Goal: Information Seeking & Learning: Learn about a topic

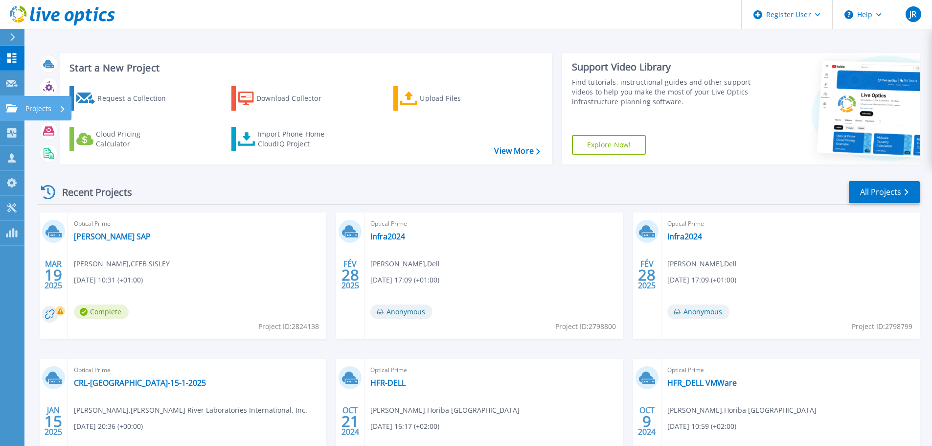
click at [52, 113] on div "Projects" at bounding box center [45, 108] width 40 height 25
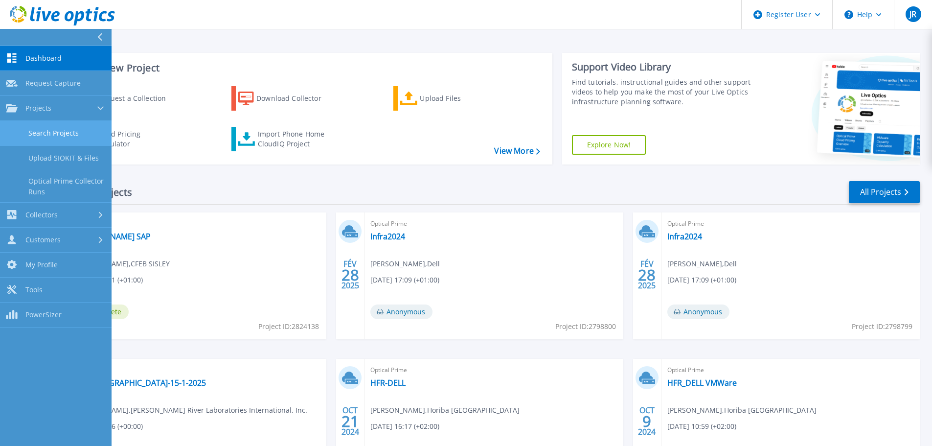
click at [46, 134] on link "Search Projects" at bounding box center [56, 133] width 112 height 25
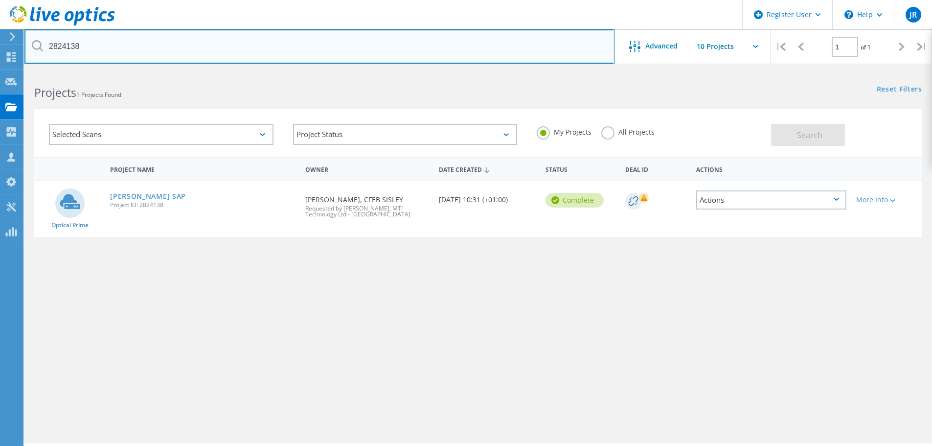
click at [283, 61] on input "2824138" at bounding box center [319, 46] width 590 height 34
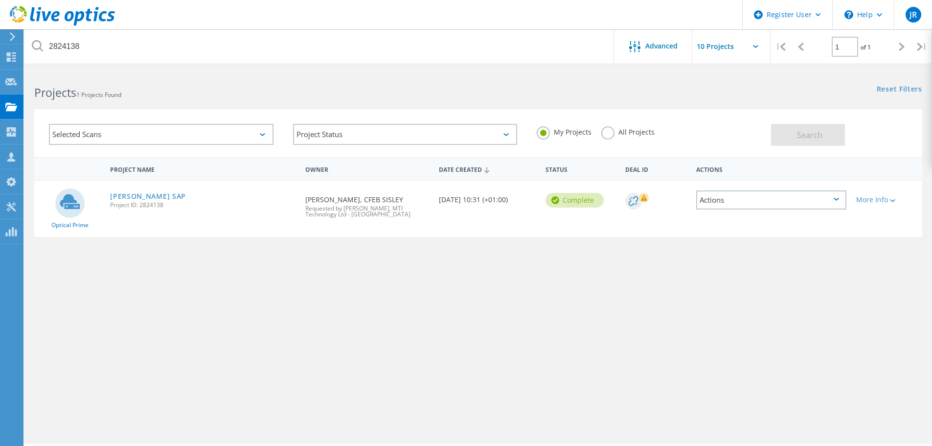
click at [756, 206] on div "Actions" at bounding box center [771, 199] width 150 height 19
click at [724, 179] on div "View Project" at bounding box center [771, 177] width 148 height 15
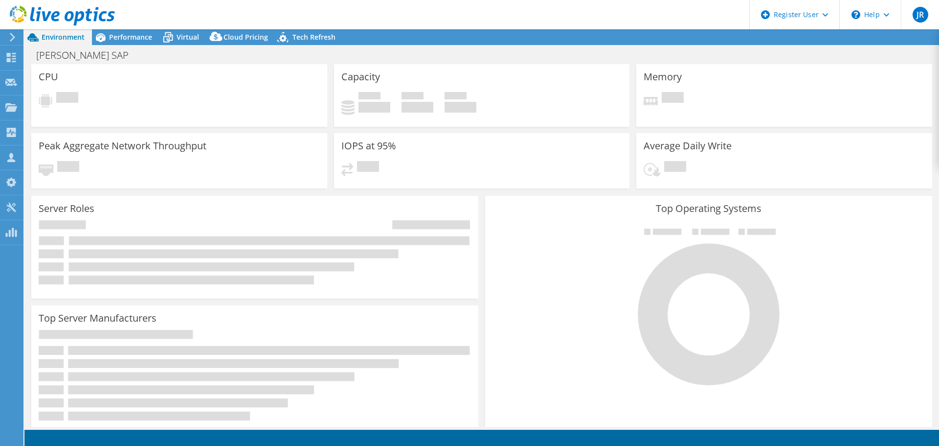
select select "EUFrankfurt"
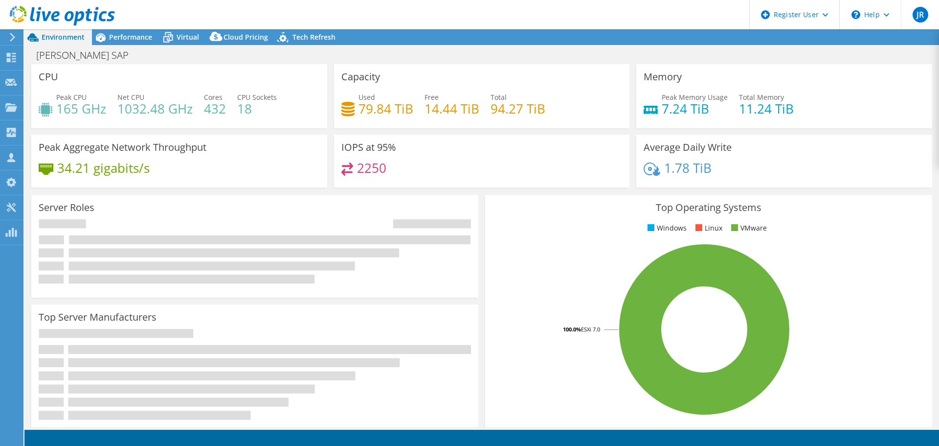
select select "EUFrankfurt"
select select "USD"
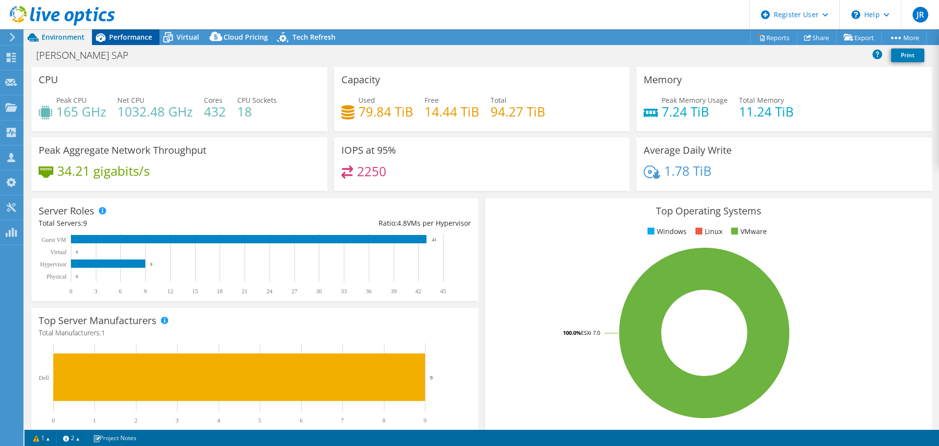
click at [138, 39] on span "Performance" at bounding box center [130, 36] width 43 height 9
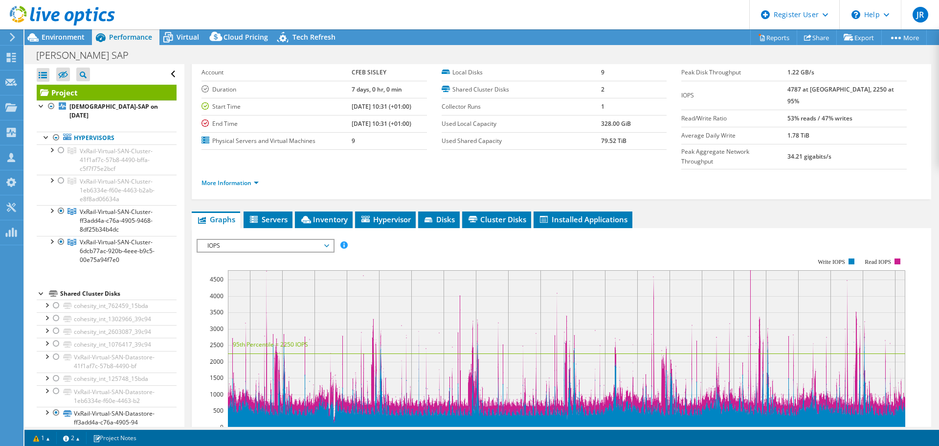
scroll to position [49, 0]
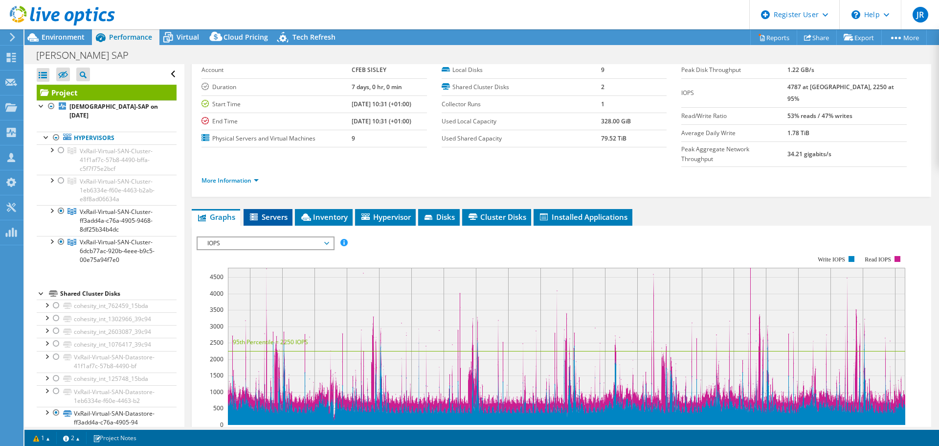
click at [281, 212] on span "Servers" at bounding box center [268, 217] width 39 height 10
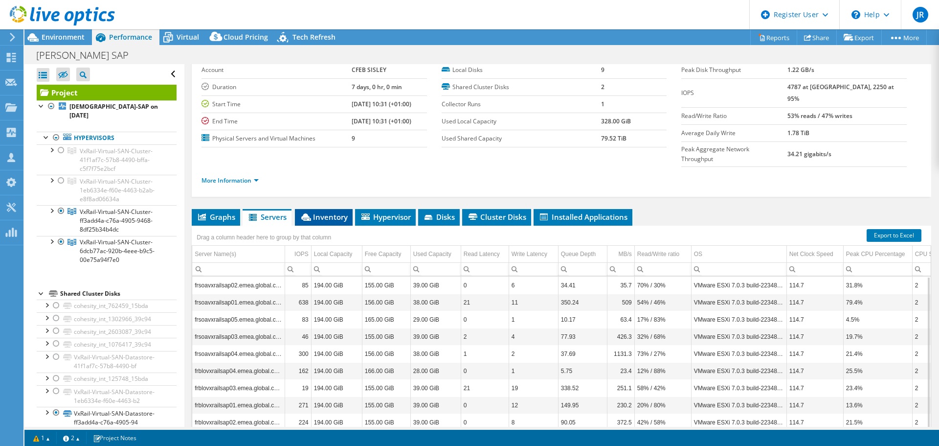
click at [317, 212] on span "Inventory" at bounding box center [324, 217] width 48 height 10
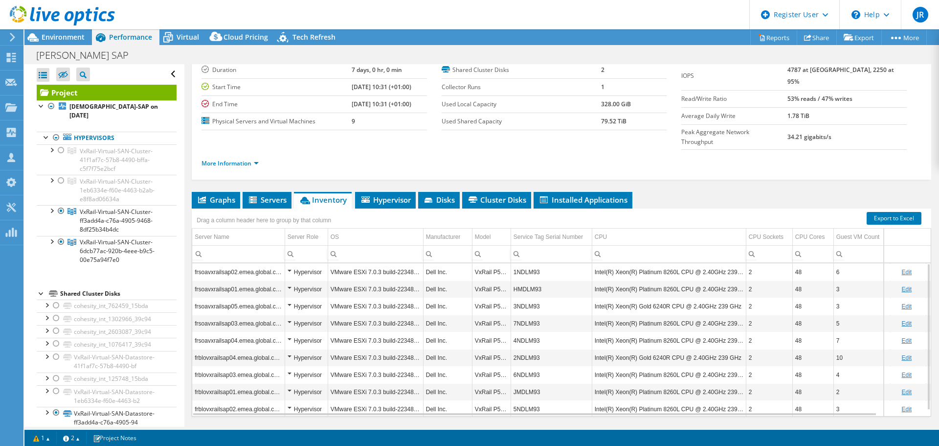
scroll to position [73, 0]
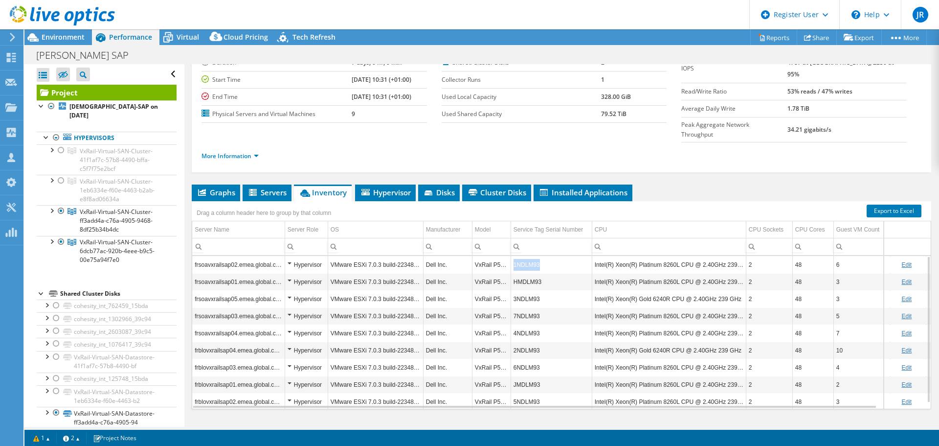
drag, startPoint x: 548, startPoint y: 248, endPoint x: 514, endPoint y: 249, distance: 33.3
click at [514, 256] on td "1NDLM93" at bounding box center [551, 264] width 81 height 17
copy td "1NDLM93"
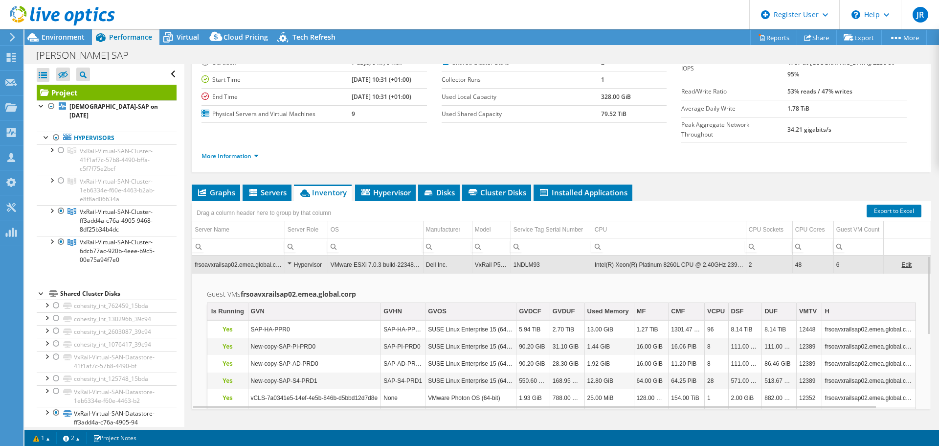
click at [526, 256] on td "1NDLM93" at bounding box center [551, 264] width 81 height 17
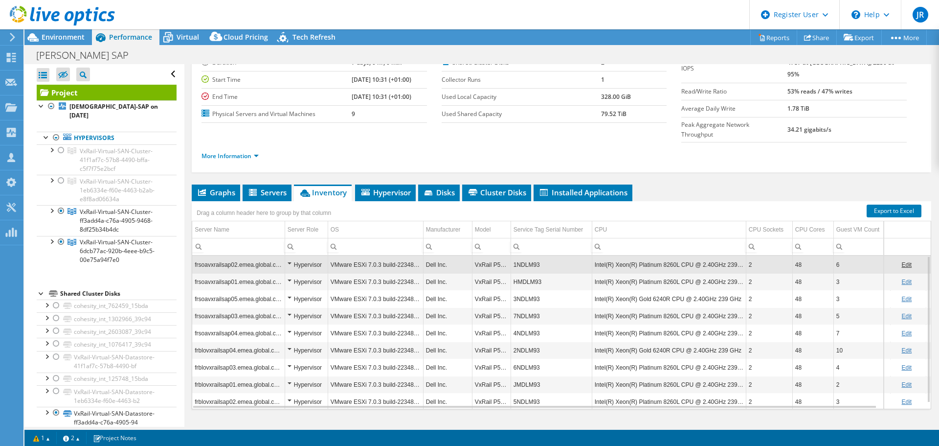
click at [526, 256] on td "1NDLM93" at bounding box center [551, 264] width 81 height 17
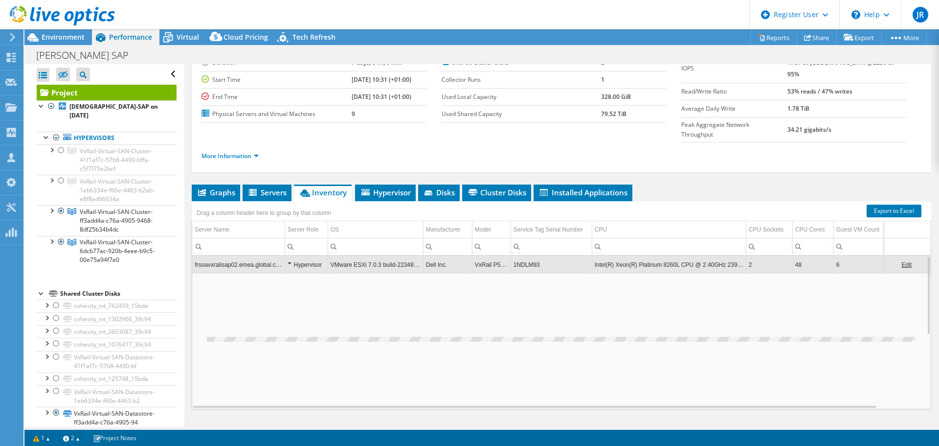
click at [526, 256] on td "1NDLM93" at bounding box center [551, 264] width 81 height 17
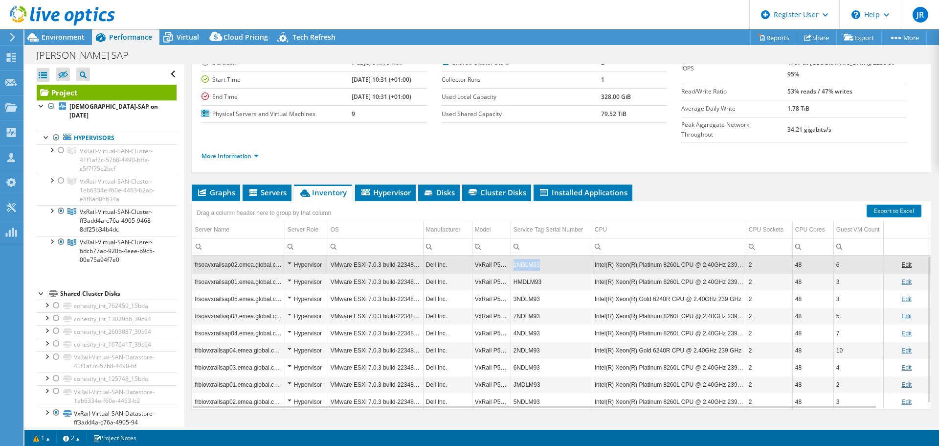
click at [526, 256] on td "1NDLM93" at bounding box center [551, 264] width 81 height 17
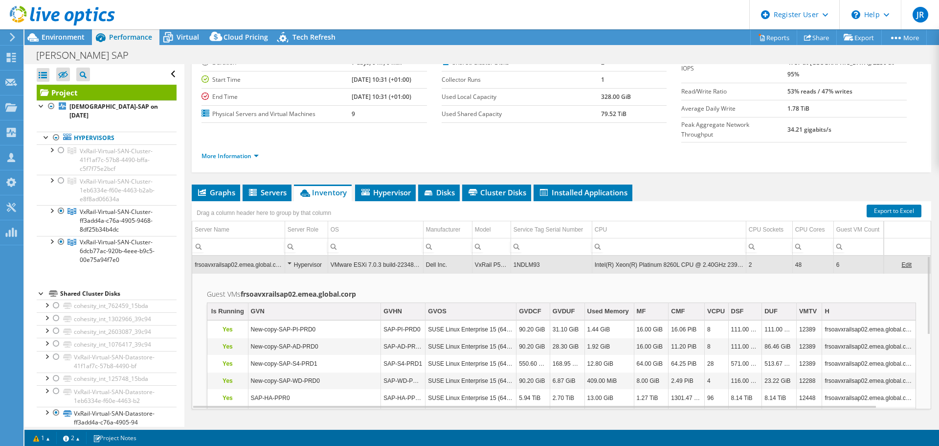
click at [525, 256] on td "1NDLM93" at bounding box center [551, 264] width 81 height 17
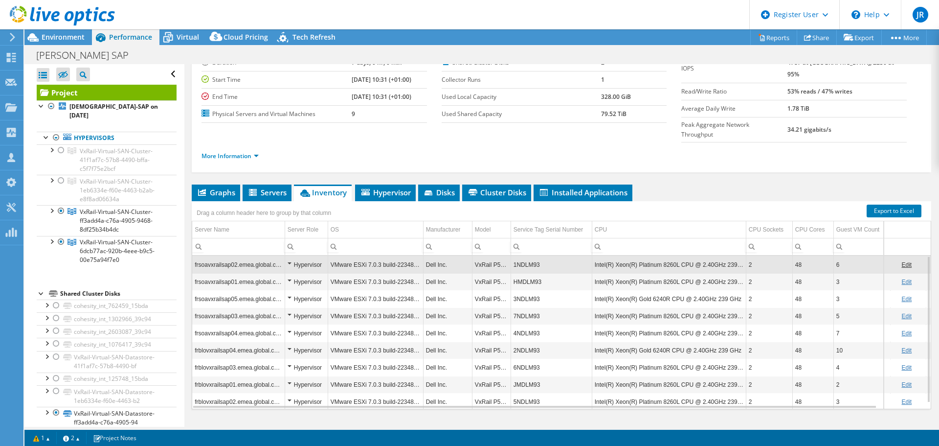
click at [691, 184] on ul "Graphs Servers Inventory Hypervisor Disks Cluster Disks Installed Applications" at bounding box center [562, 192] width 740 height 17
click at [696, 201] on div "Drag a column header here to group by that column" at bounding box center [562, 207] width 740 height 13
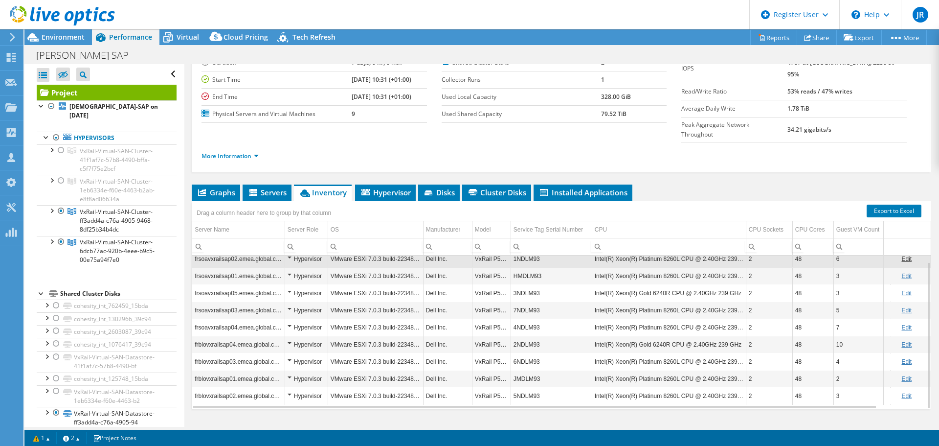
scroll to position [24, 0]
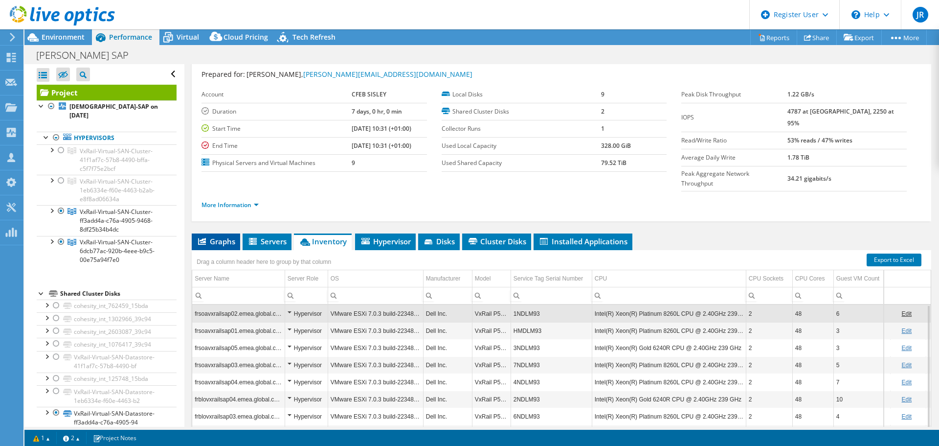
click at [227, 236] on span "Graphs" at bounding box center [216, 241] width 39 height 10
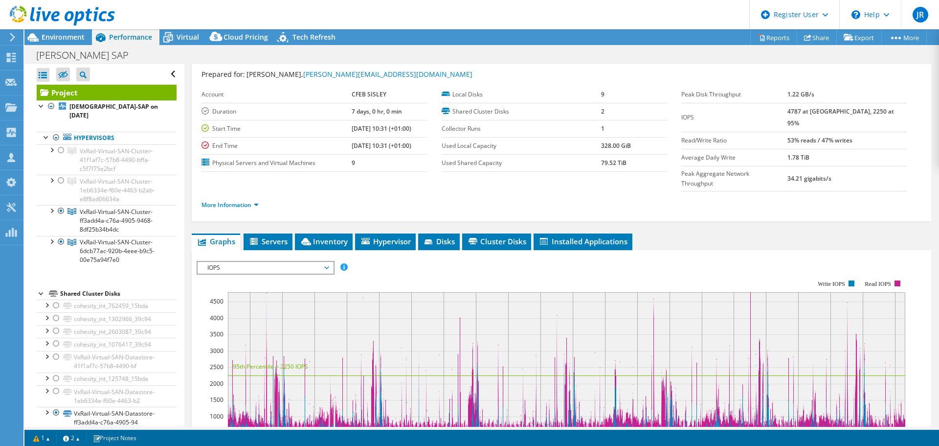
click at [259, 262] on span "IOPS" at bounding box center [266, 268] width 126 height 12
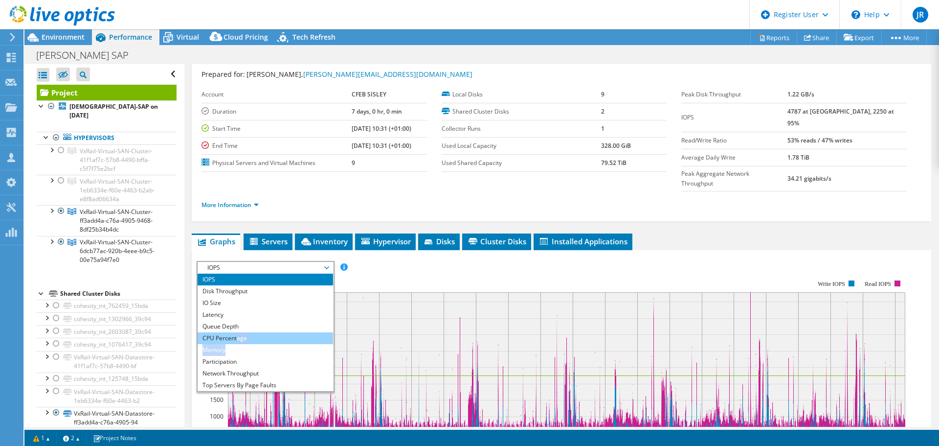
drag, startPoint x: 231, startPoint y: 326, endPoint x: 237, endPoint y: 317, distance: 10.3
click at [237, 317] on ul "IOPS Disk Throughput IO Size Latency Queue Depth CPU Percentage Memory Page Fau…" at bounding box center [266, 332] width 136 height 117
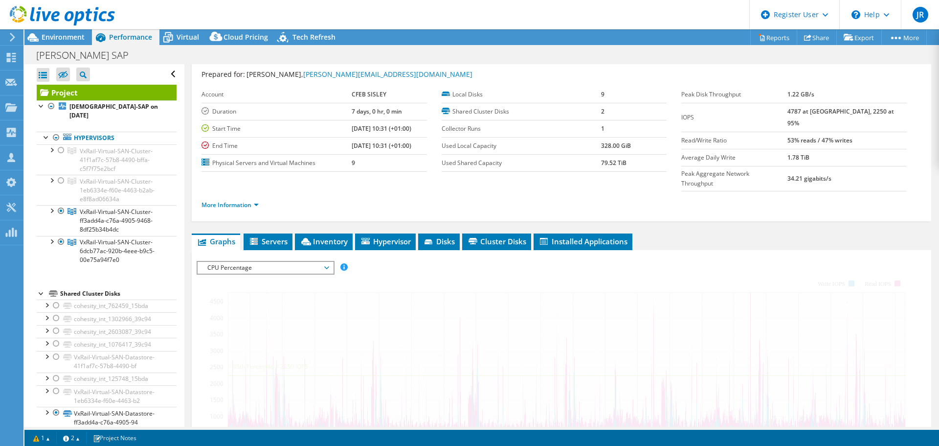
click at [237, 317] on div at bounding box center [562, 428] width 730 height 334
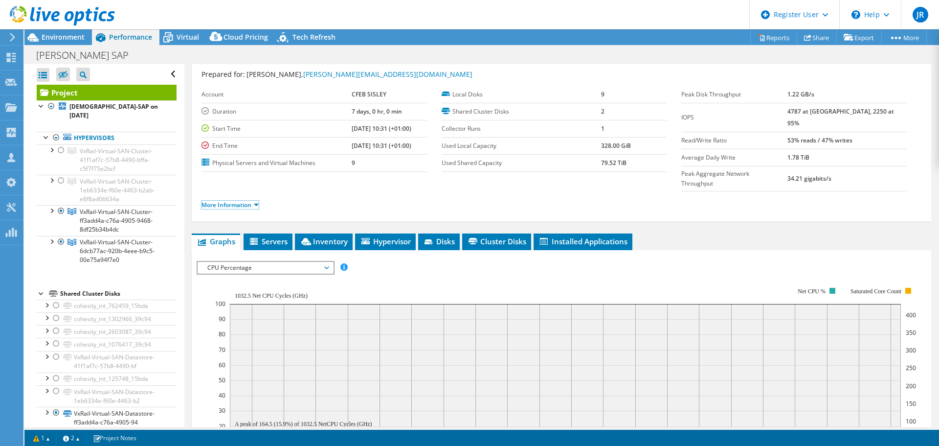
drag, startPoint x: 243, startPoint y: 184, endPoint x: 282, endPoint y: 178, distance: 39.7
click at [243, 201] on link "More Information" at bounding box center [230, 205] width 57 height 8
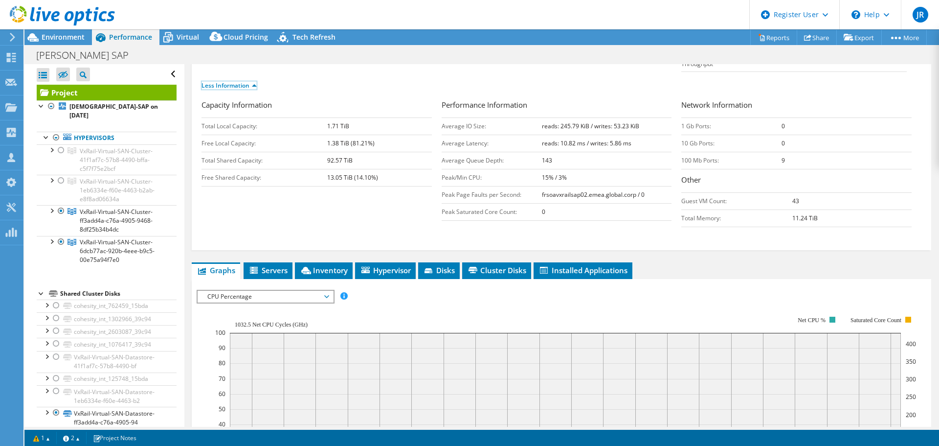
scroll to position [147, 0]
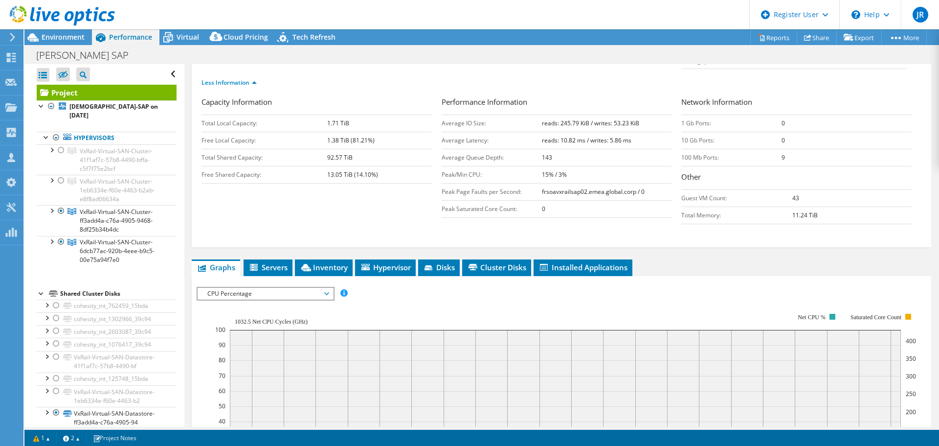
click at [246, 287] on div "CPU Percentage IOPS Disk Throughput IO Size Latency Queue Depth CPU Percentage …" at bounding box center [266, 294] width 138 height 14
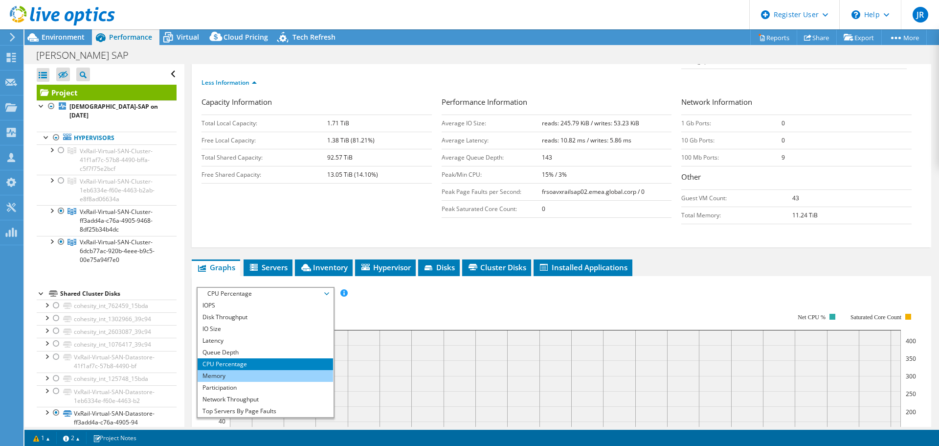
click at [226, 370] on li "Memory" at bounding box center [266, 376] width 136 height 12
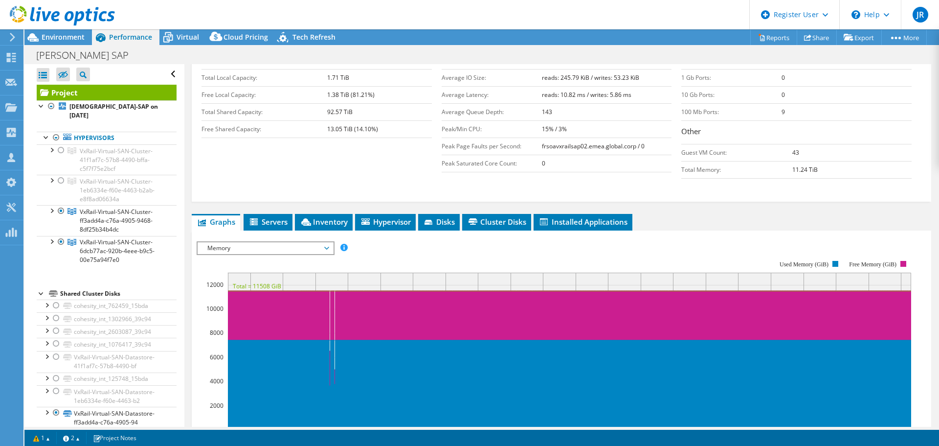
scroll to position [196, 0]
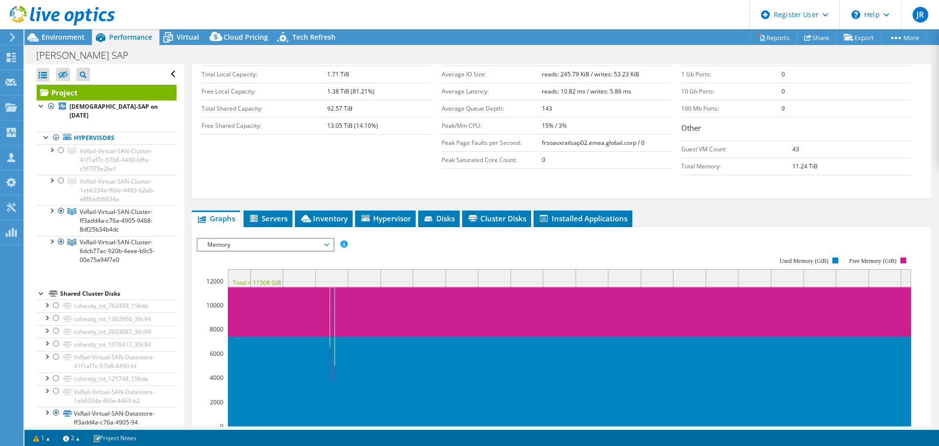
click at [256, 238] on div "Memory IOPS Disk Throughput IO Size Latency Queue Depth CPU Percentage Memory P…" at bounding box center [266, 245] width 138 height 14
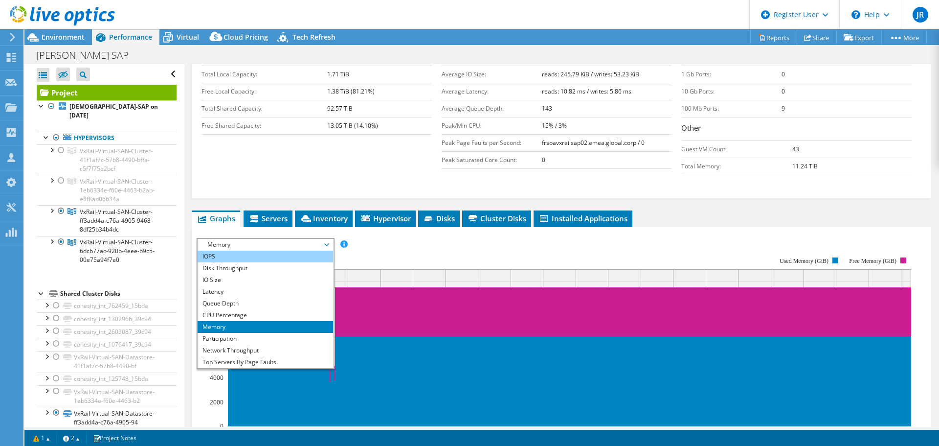
click at [232, 251] on li "IOPS" at bounding box center [266, 257] width 136 height 12
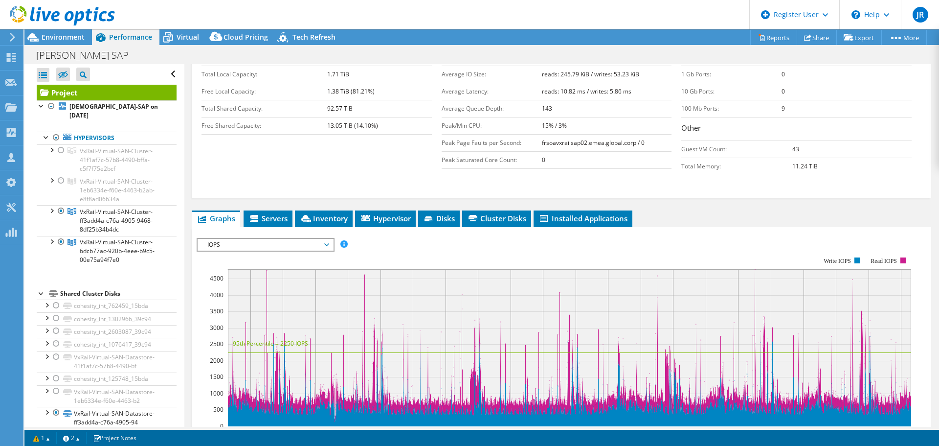
click at [261, 239] on span "IOPS" at bounding box center [266, 245] width 126 height 12
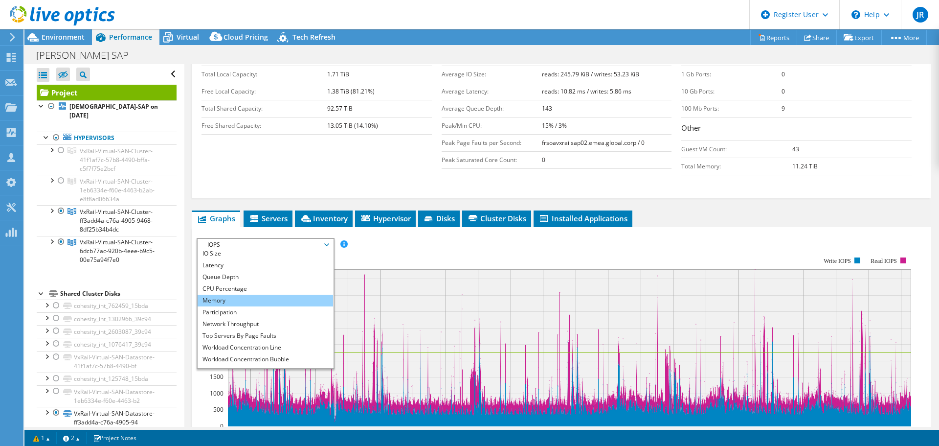
scroll to position [35, 0]
click at [265, 210] on li "Servers" at bounding box center [268, 218] width 49 height 17
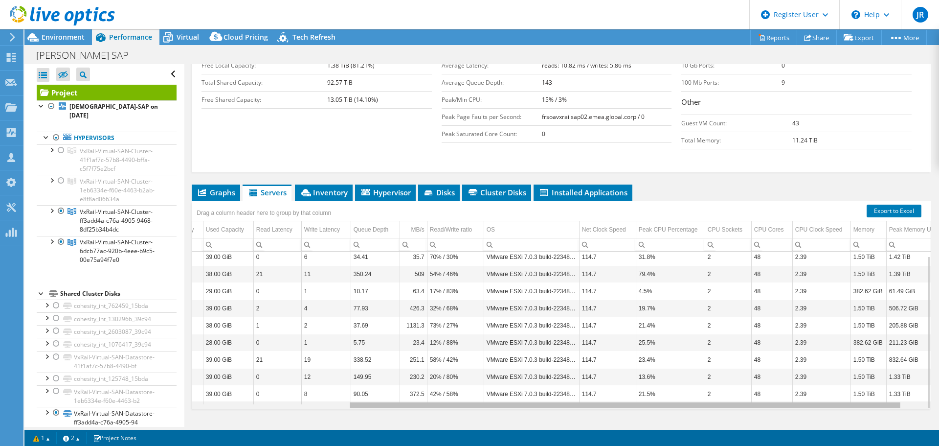
scroll to position [0, 0]
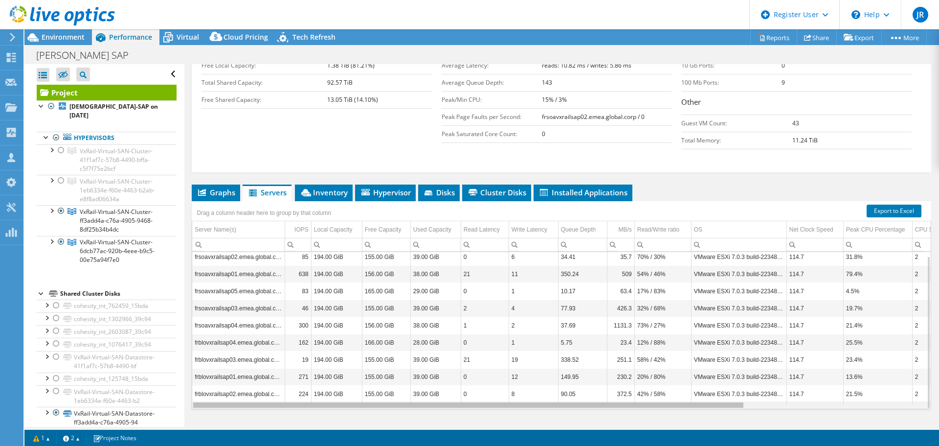
drag, startPoint x: 524, startPoint y: 386, endPoint x: 428, endPoint y: 339, distance: 107.0
click at [428, 339] on body "JR Dell User [PERSON_NAME] [PERSON_NAME][EMAIL_ADDRESS][DOMAIN_NAME] Dell My Pr…" at bounding box center [469, 223] width 939 height 446
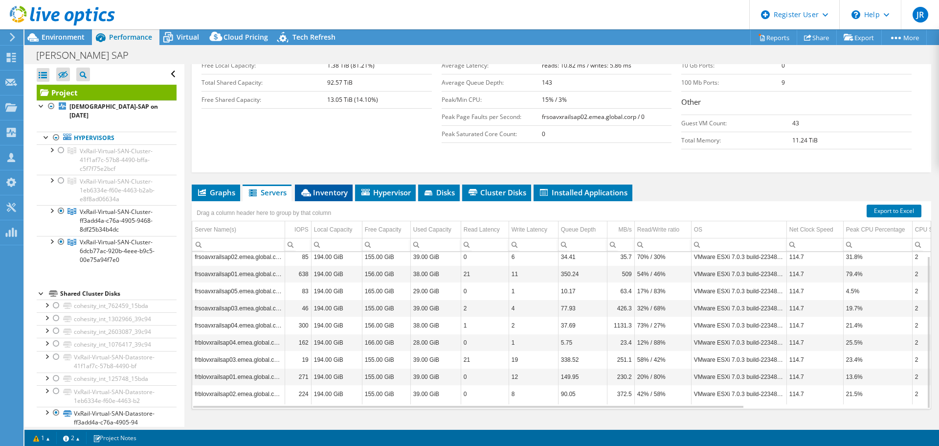
click at [350, 184] on li "Inventory" at bounding box center [324, 192] width 58 height 17
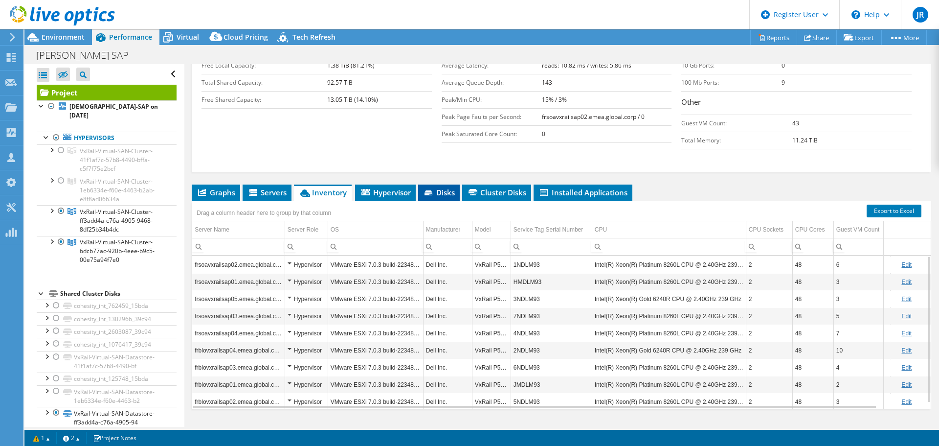
click at [456, 184] on li "Disks" at bounding box center [439, 192] width 42 height 17
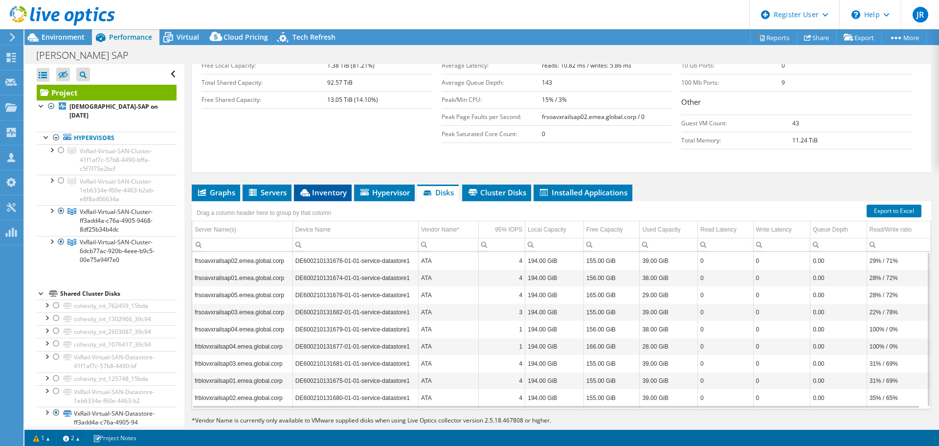
click at [336, 187] on span "Inventory" at bounding box center [323, 192] width 48 height 10
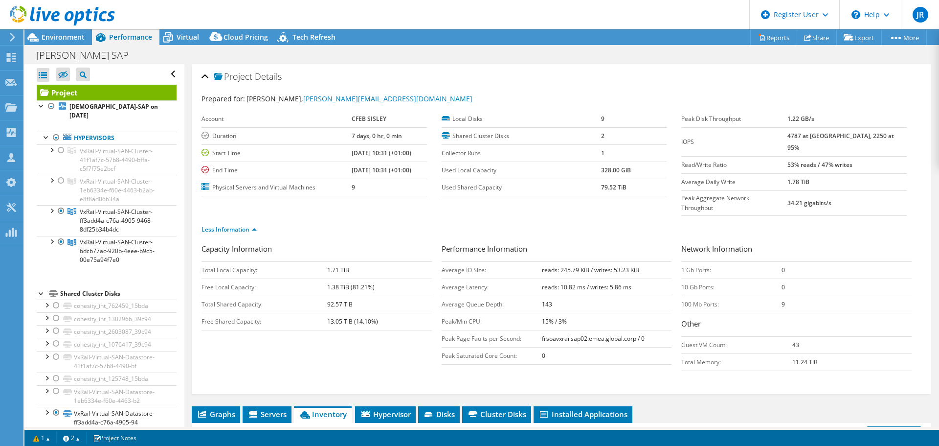
drag, startPoint x: 794, startPoint y: 331, endPoint x: 783, endPoint y: 330, distance: 10.3
click at [783, 336] on tr "Guest VM Count: 43" at bounding box center [797, 344] width 230 height 17
click at [784, 336] on td "Guest VM Count:" at bounding box center [737, 344] width 111 height 17
click at [66, 37] on span "Environment" at bounding box center [63, 36] width 43 height 9
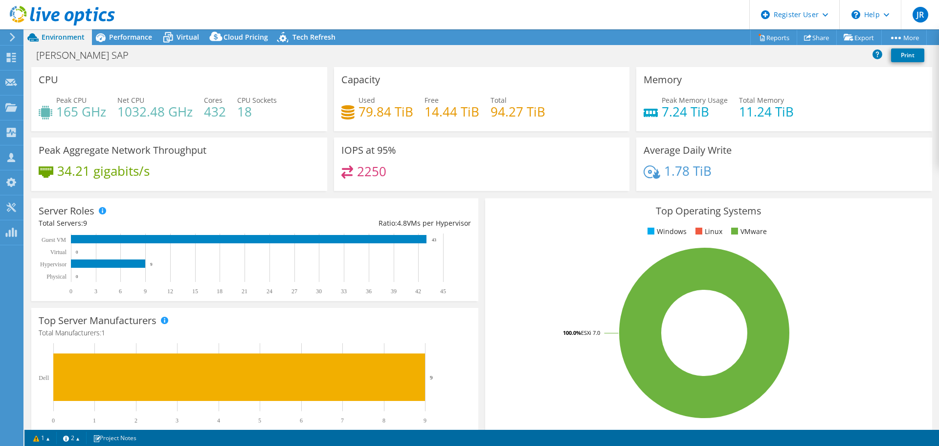
scroll to position [207, 0]
click at [128, 33] on span "Performance" at bounding box center [130, 36] width 43 height 9
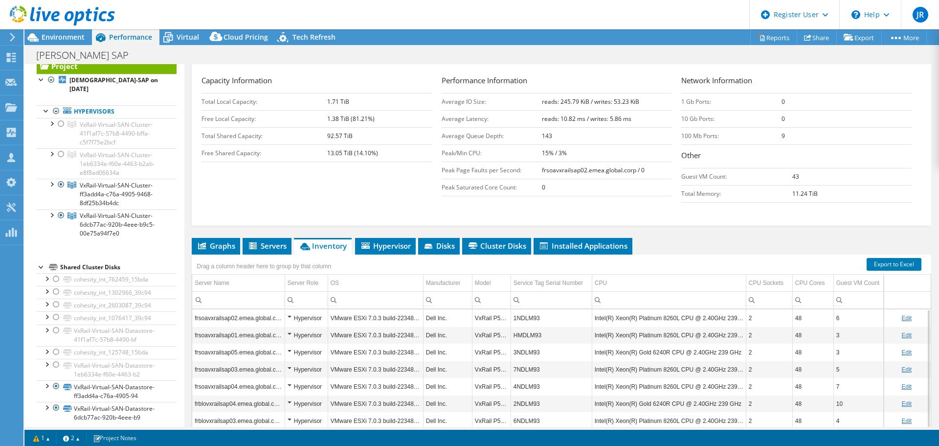
scroll to position [196, 0]
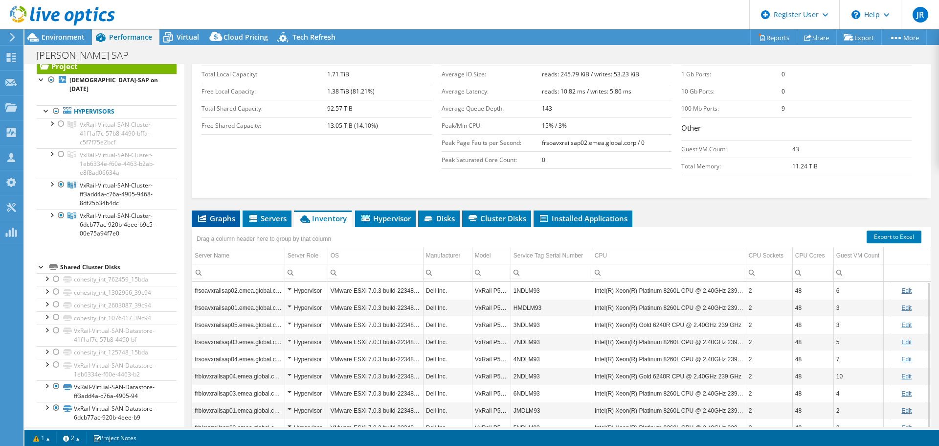
click at [229, 213] on span "Graphs" at bounding box center [216, 218] width 39 height 10
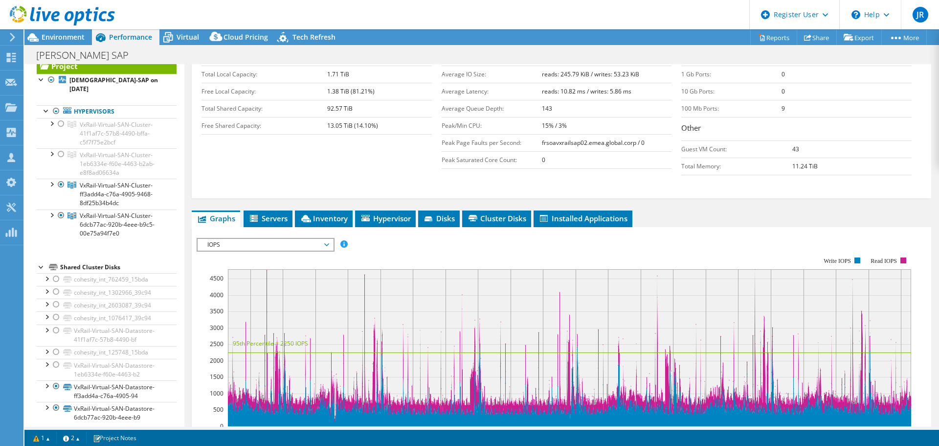
click at [274, 238] on div "IOPS IOPS Disk Throughput IO Size Latency Queue Depth CPU Percentage Memory Pag…" at bounding box center [266, 245] width 138 height 14
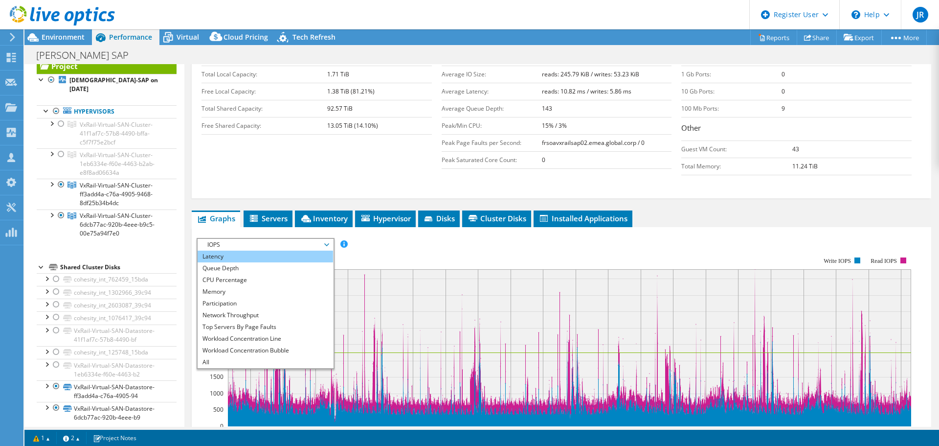
click at [247, 251] on li "Latency" at bounding box center [266, 257] width 136 height 12
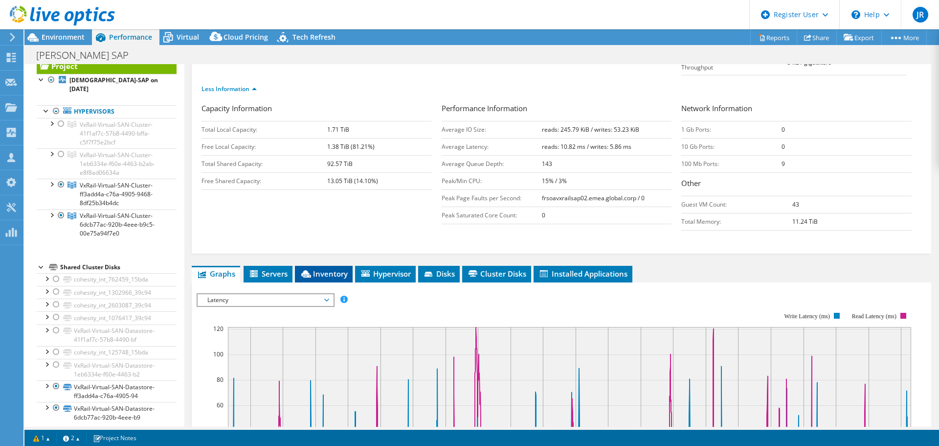
scroll to position [144, 0]
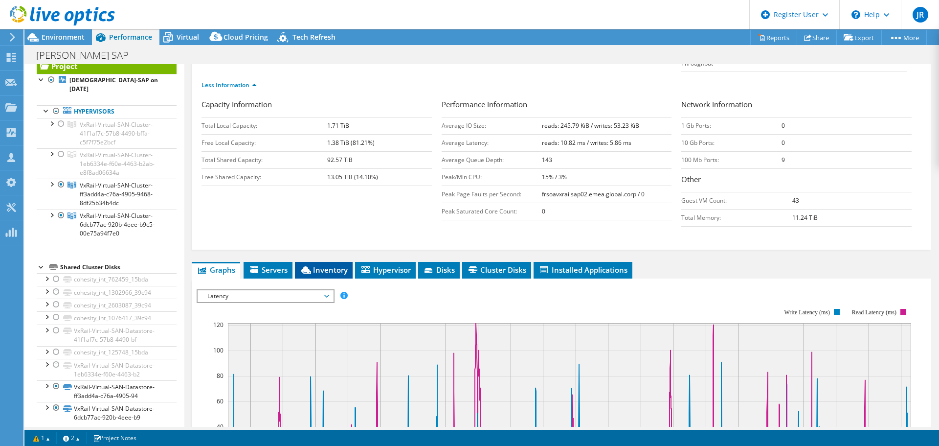
click at [332, 265] on span "Inventory" at bounding box center [324, 270] width 48 height 10
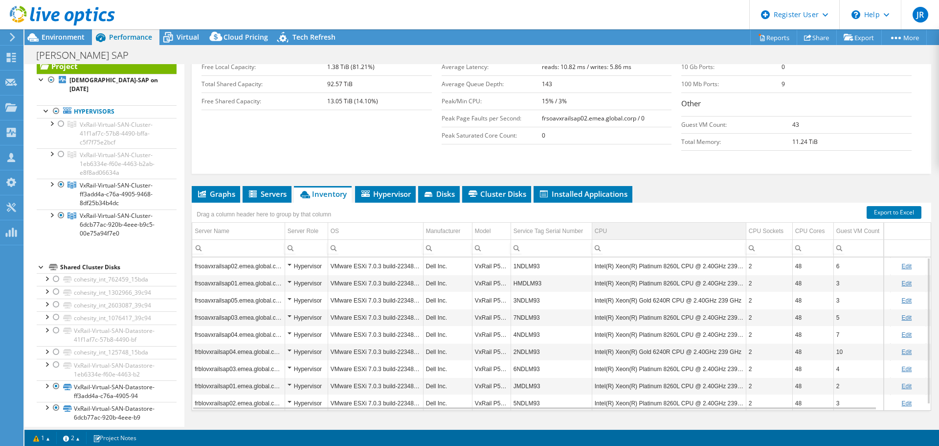
scroll to position [222, 0]
